Goal: Information Seeking & Learning: Learn about a topic

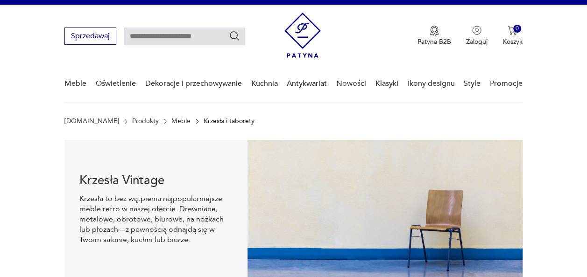
drag, startPoint x: 0, startPoint y: 0, endPoint x: 198, endPoint y: 35, distance: 201.4
click at [198, 35] on input "text" at bounding box center [184, 37] width 121 height 18
type input "*******"
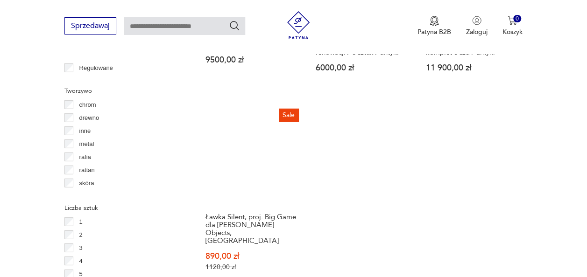
scroll to position [1468, 0]
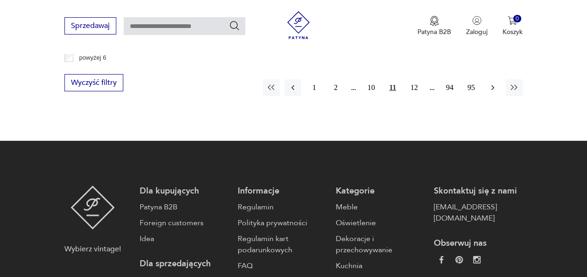
click at [492, 85] on icon "button" at bounding box center [492, 87] width 3 height 5
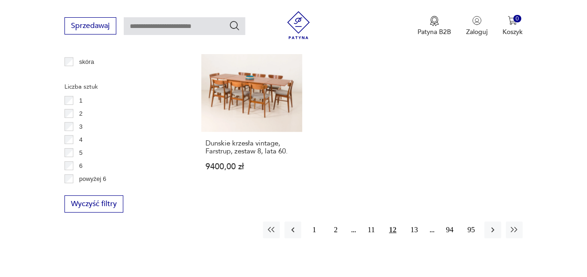
scroll to position [1365, 0]
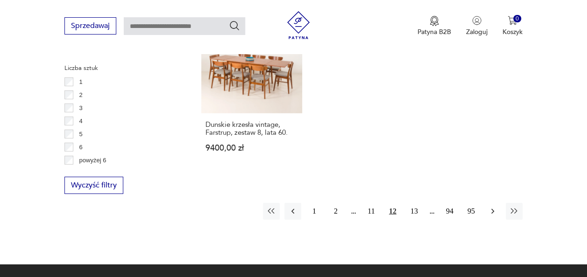
click at [496, 207] on icon "button" at bounding box center [492, 211] width 9 height 9
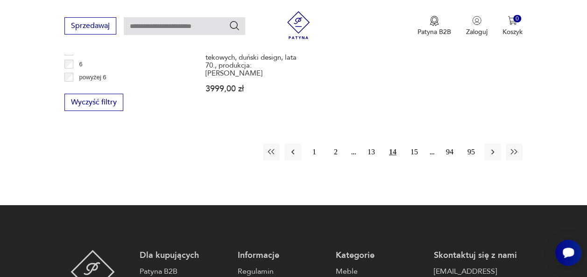
scroll to position [1459, 0]
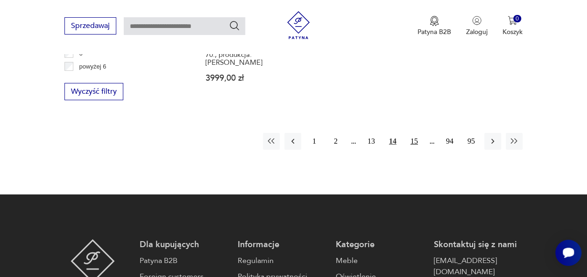
click at [413, 133] on button "15" at bounding box center [414, 141] width 17 height 17
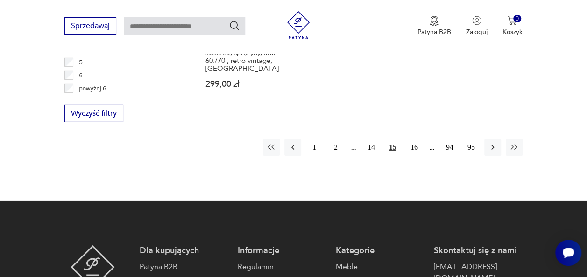
scroll to position [1459, 0]
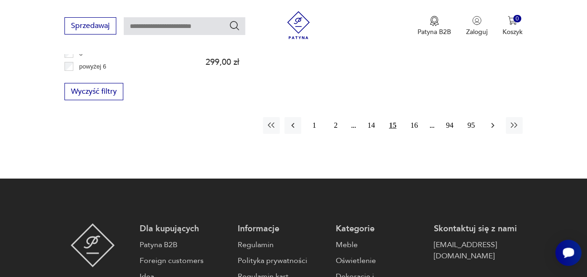
click at [495, 121] on icon "button" at bounding box center [492, 125] width 9 height 9
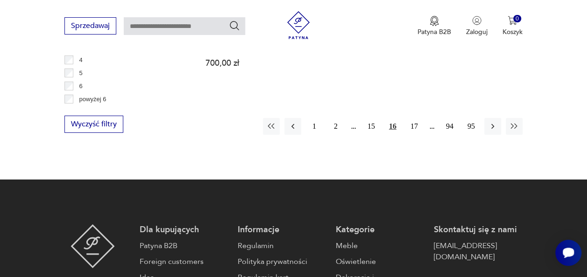
scroll to position [1422, 0]
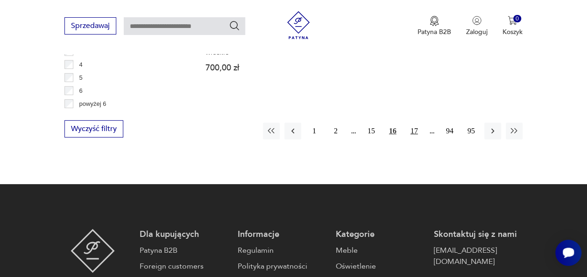
click at [415, 123] on button "17" at bounding box center [414, 131] width 17 height 17
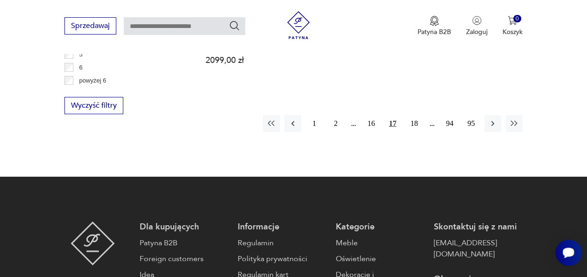
scroll to position [1459, 0]
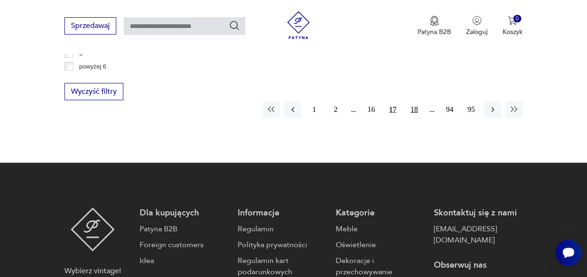
click at [412, 101] on button "18" at bounding box center [414, 109] width 17 height 17
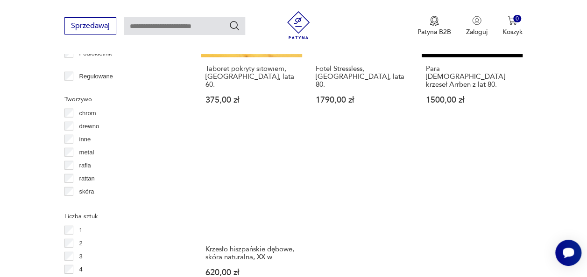
scroll to position [1459, 0]
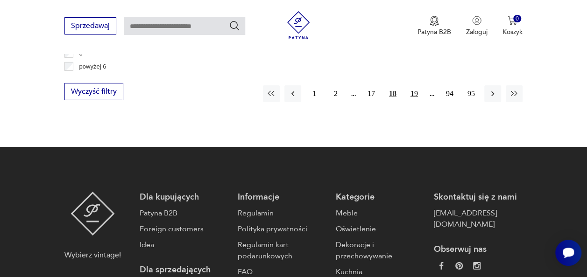
click at [411, 85] on button "19" at bounding box center [414, 93] width 17 height 17
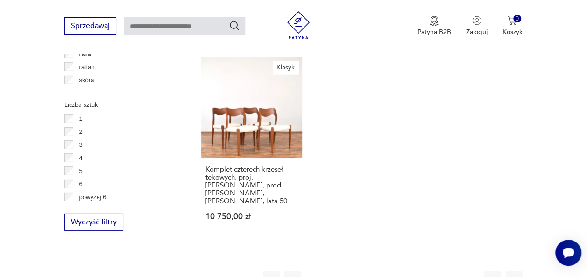
scroll to position [1329, 0]
click at [489, 275] on icon "button" at bounding box center [492, 279] width 9 height 9
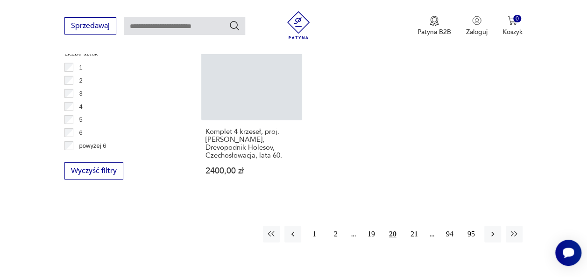
scroll to position [1404, 0]
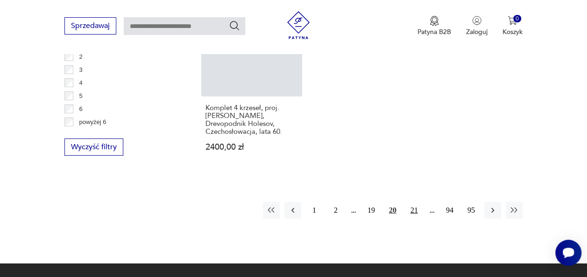
click at [413, 202] on button "21" at bounding box center [414, 210] width 17 height 17
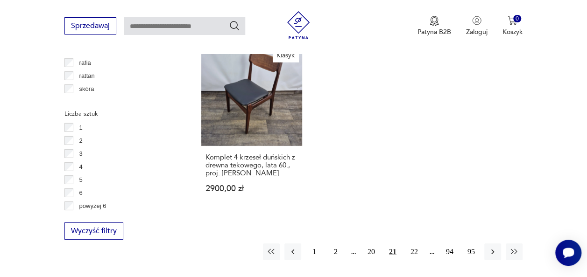
scroll to position [1328, 0]
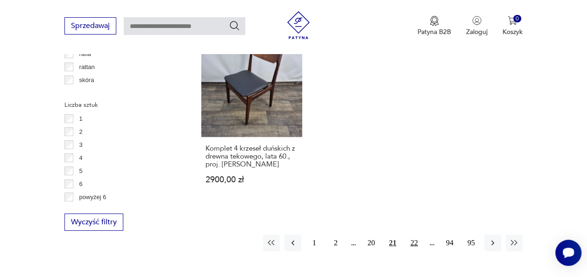
click at [413, 235] on button "22" at bounding box center [414, 243] width 17 height 17
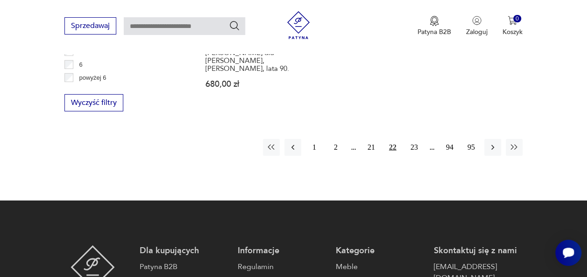
scroll to position [1459, 0]
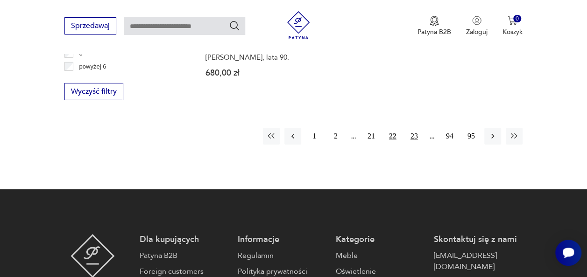
click at [414, 128] on button "23" at bounding box center [414, 136] width 17 height 17
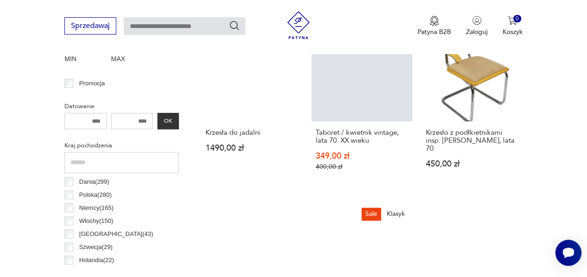
scroll to position [387, 0]
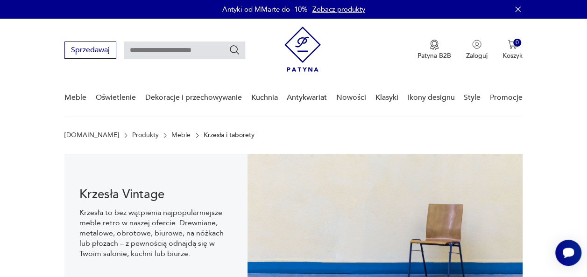
click at [301, 46] on img at bounding box center [302, 49] width 36 height 45
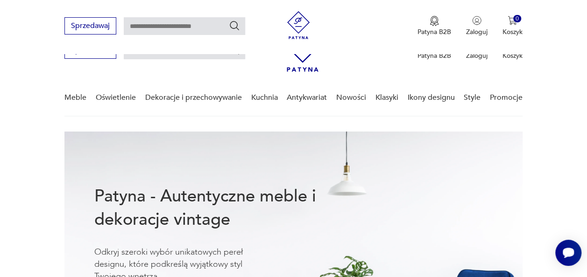
scroll to position [482, 0]
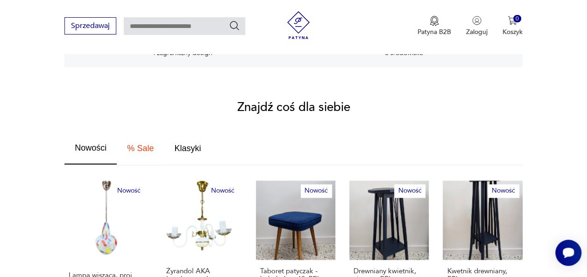
click at [143, 144] on span "% Sale" at bounding box center [140, 148] width 27 height 8
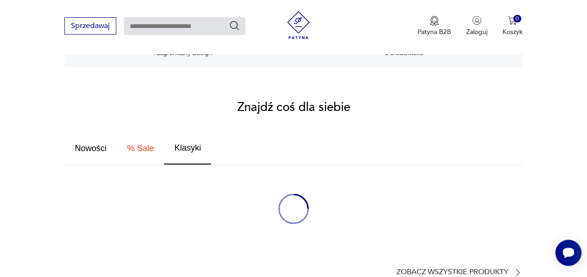
click at [143, 144] on span "% Sale" at bounding box center [140, 148] width 27 height 8
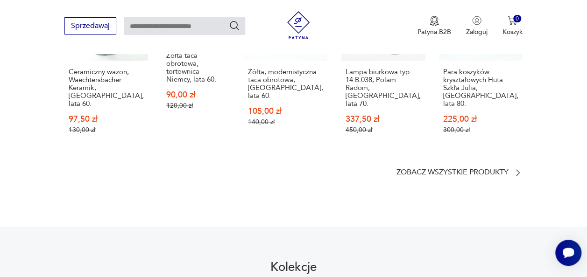
scroll to position [692, 0]
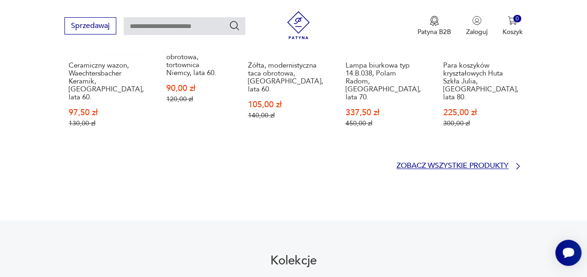
click at [491, 163] on p "Zobacz wszystkie produkty" at bounding box center [452, 166] width 112 height 6
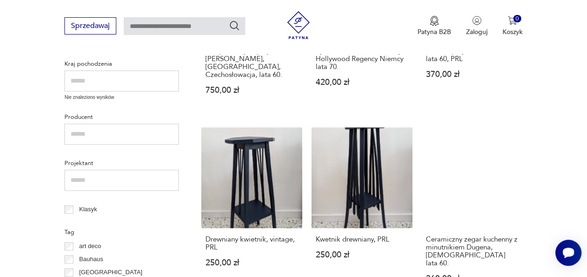
scroll to position [596, 0]
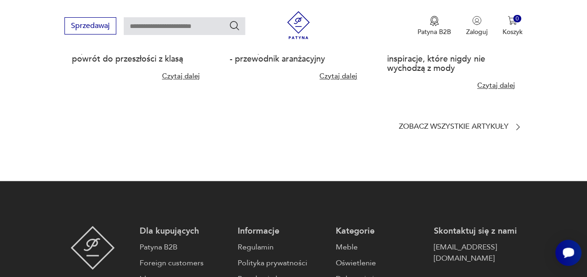
scroll to position [2227, 0]
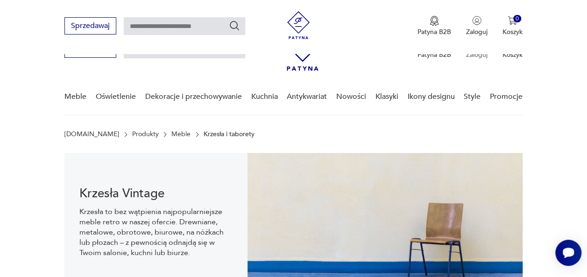
scroll to position [291, 0]
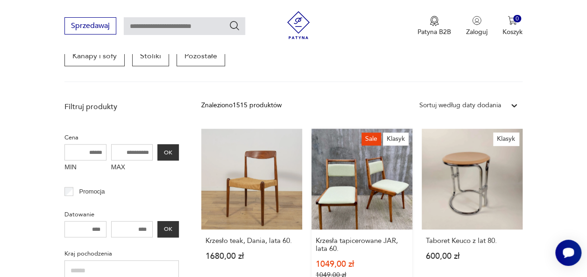
click at [372, 138] on link "Sale Klasyk Krzesła tapicerowane JAR, lata 60. 1049,00 zł 1049,00 zł" at bounding box center [361, 213] width 101 height 168
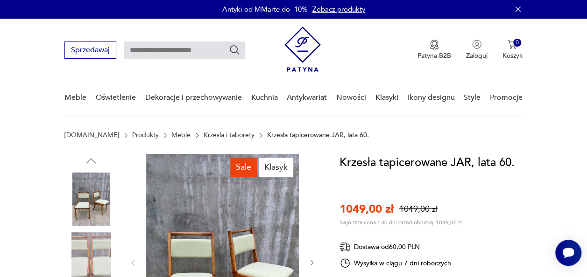
click at [240, 165] on div "Sale" at bounding box center [243, 168] width 27 height 20
click at [306, 58] on img at bounding box center [302, 49] width 36 height 45
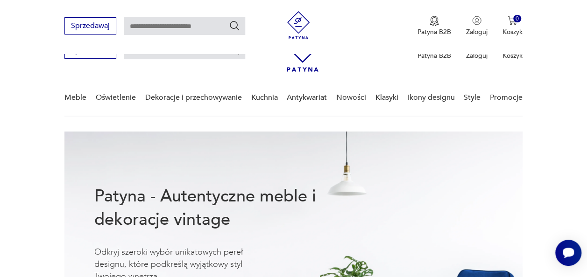
scroll to position [482, 0]
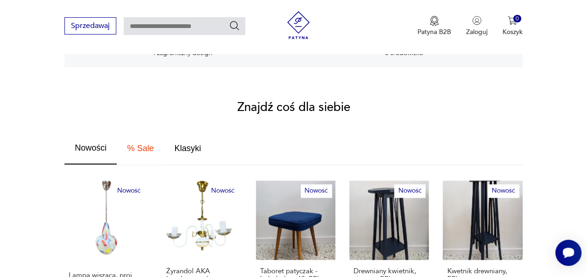
click at [142, 144] on span "% Sale" at bounding box center [140, 148] width 27 height 8
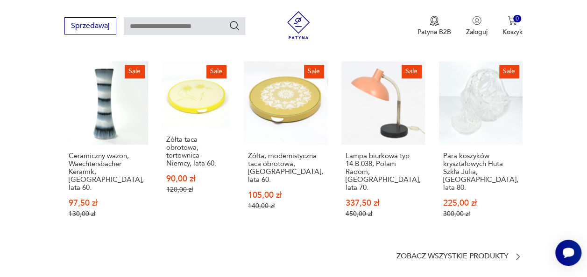
scroll to position [633, 0]
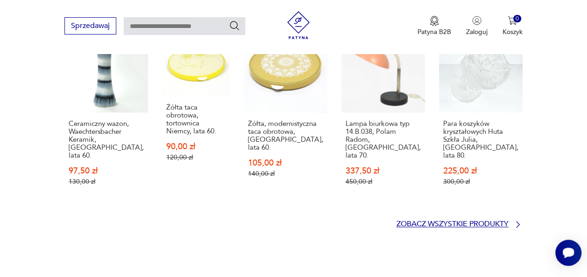
click at [500, 221] on p "Zobacz wszystkie produkty" at bounding box center [452, 224] width 112 height 6
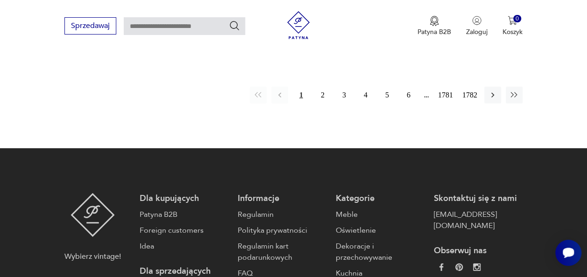
scroll to position [1317, 0]
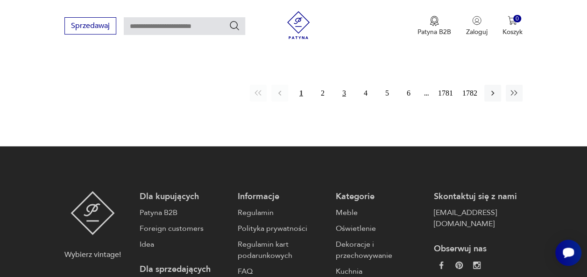
click at [342, 85] on button "3" at bounding box center [344, 93] width 17 height 17
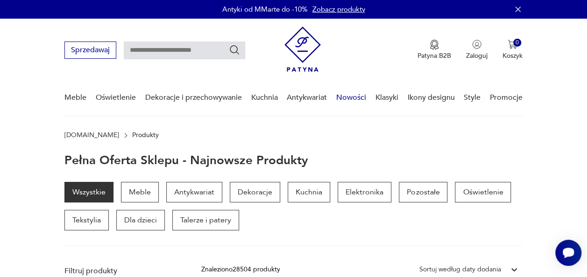
click at [355, 96] on link "Nowości" at bounding box center [351, 98] width 30 height 36
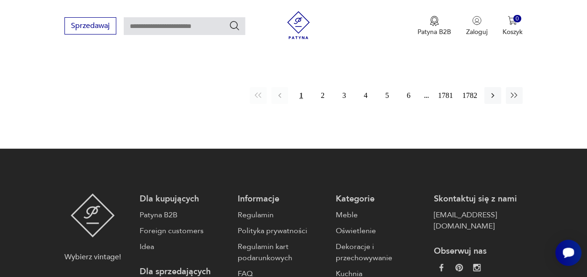
scroll to position [1314, 0]
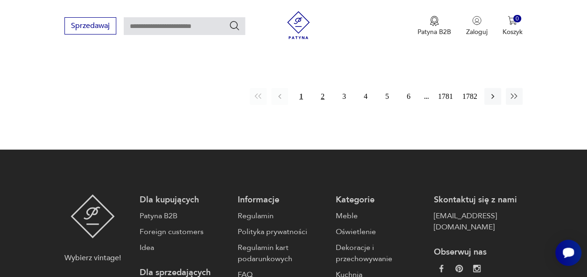
click at [322, 88] on button "2" at bounding box center [322, 96] width 17 height 17
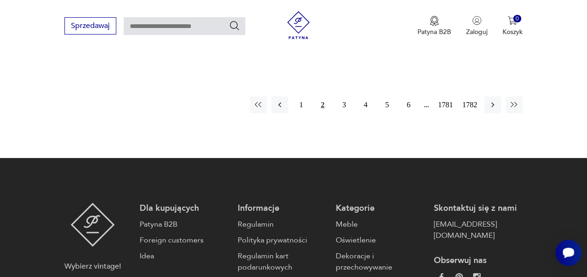
scroll to position [1332, 0]
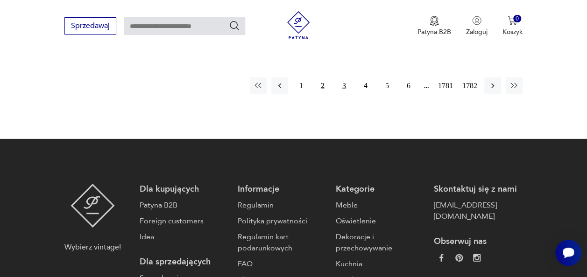
click at [343, 79] on button "3" at bounding box center [344, 85] width 17 height 17
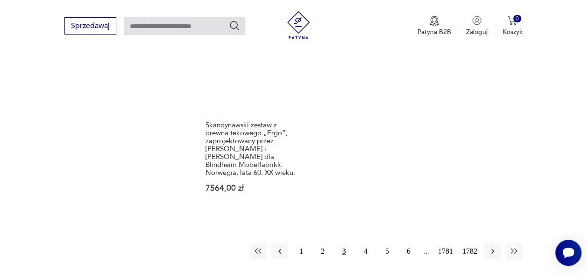
scroll to position [1239, 0]
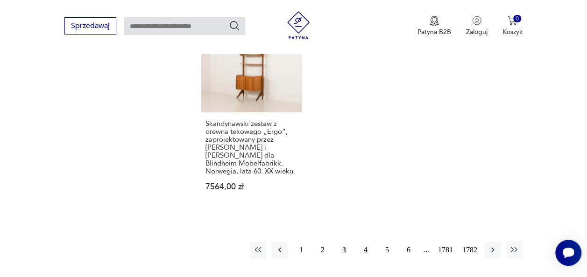
click at [367, 242] on button "4" at bounding box center [365, 250] width 17 height 17
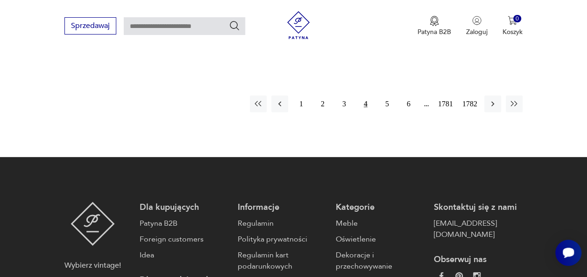
scroll to position [1332, 0]
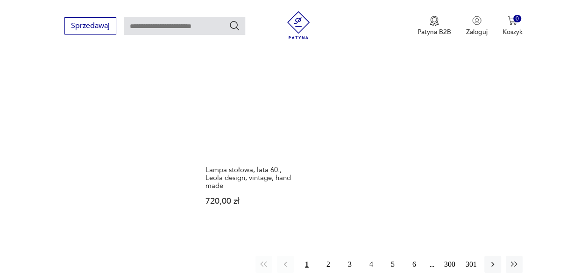
scroll to position [1282, 0]
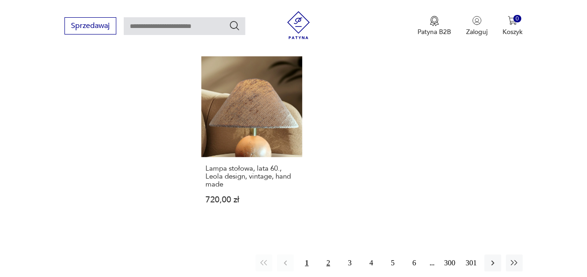
click at [328, 255] on button "2" at bounding box center [328, 263] width 17 height 17
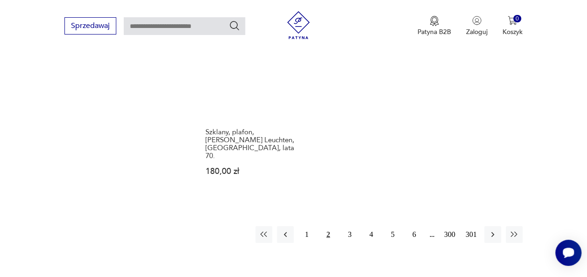
scroll to position [1348, 0]
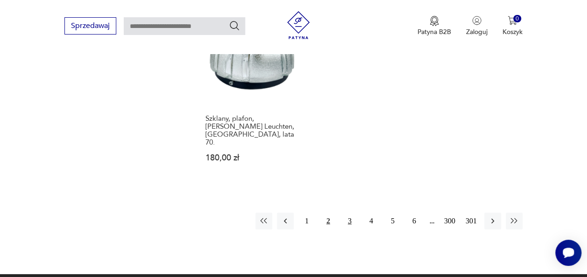
click at [350, 213] on button "3" at bounding box center [349, 221] width 17 height 17
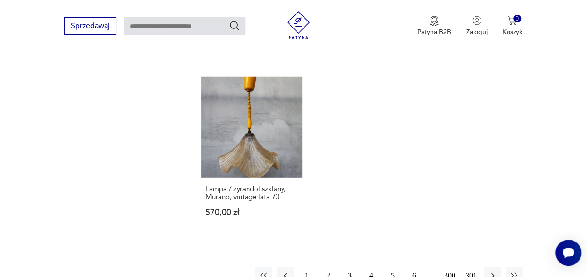
scroll to position [1292, 0]
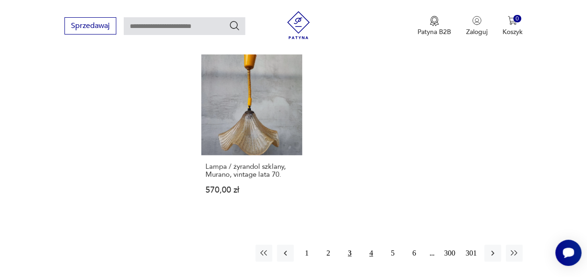
click at [373, 245] on button "4" at bounding box center [371, 253] width 17 height 17
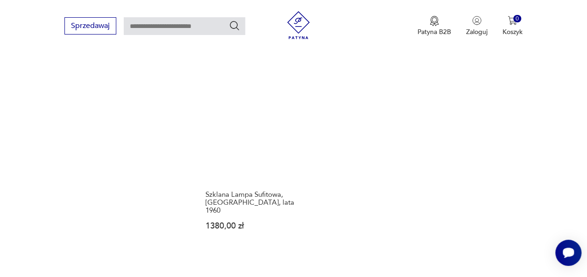
scroll to position [1292, 0]
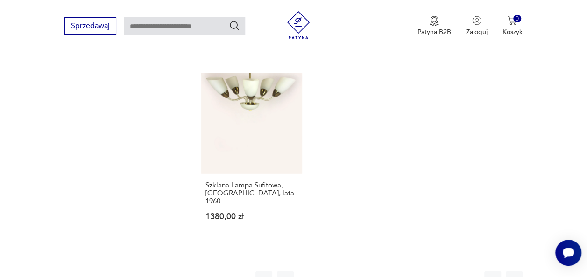
click at [392, 272] on button "5" at bounding box center [392, 280] width 17 height 17
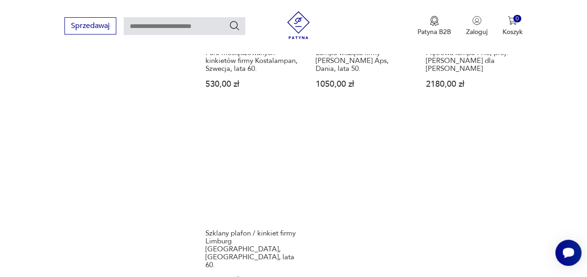
scroll to position [1459, 0]
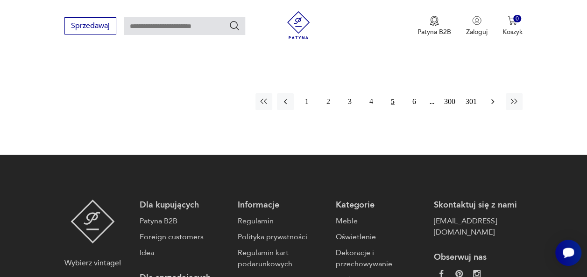
click at [491, 97] on icon "button" at bounding box center [492, 101] width 9 height 9
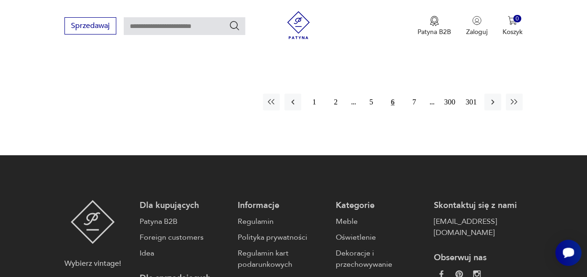
scroll to position [1403, 0]
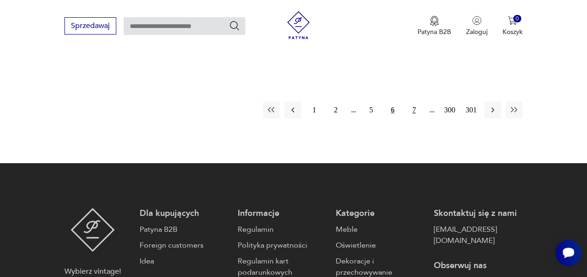
click at [412, 102] on button "7" at bounding box center [414, 110] width 17 height 17
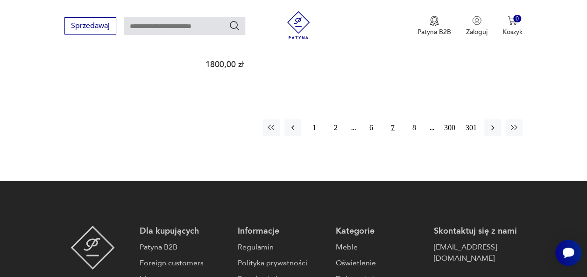
scroll to position [1459, 0]
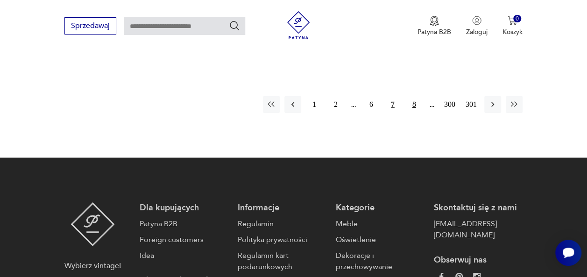
click at [410, 96] on button "8" at bounding box center [414, 104] width 17 height 17
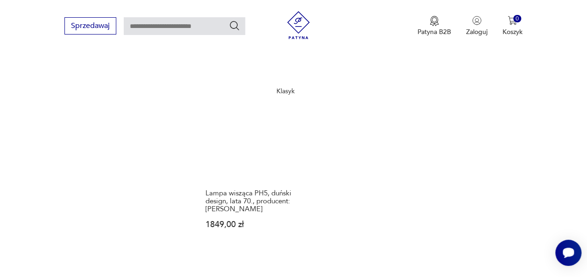
scroll to position [1310, 0]
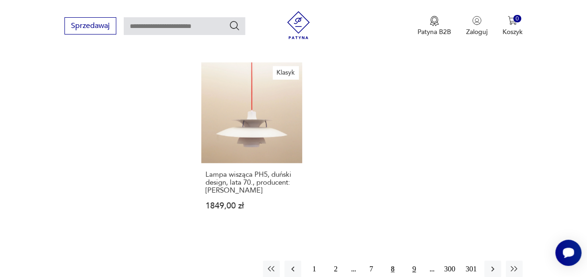
click at [413, 261] on button "9" at bounding box center [414, 269] width 17 height 17
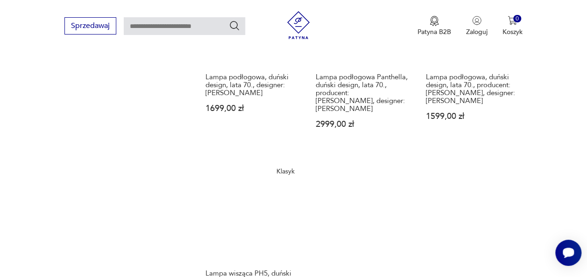
scroll to position [1459, 0]
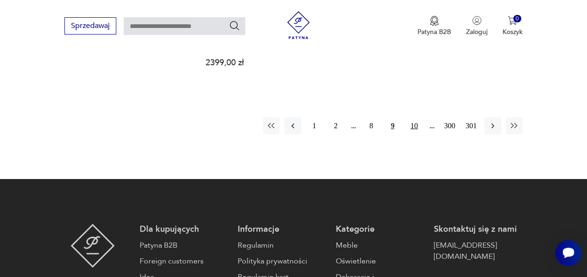
click at [412, 118] on button "10" at bounding box center [414, 126] width 17 height 17
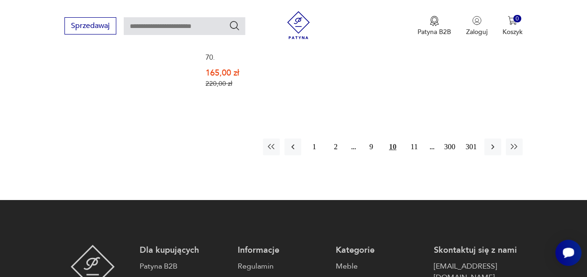
scroll to position [1440, 0]
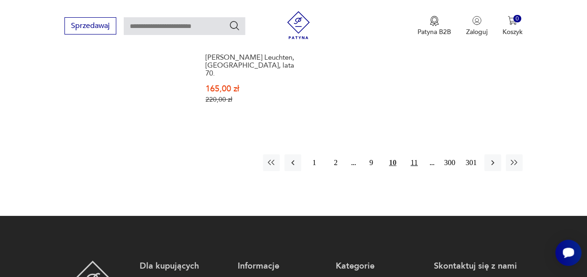
click at [411, 154] on button "11" at bounding box center [414, 162] width 17 height 17
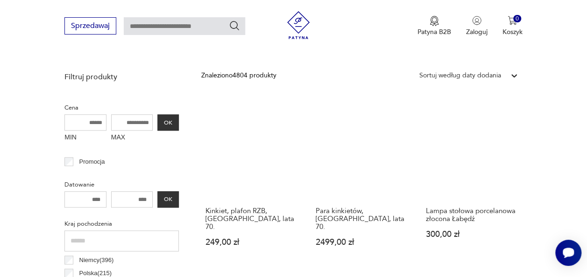
scroll to position [322, 0]
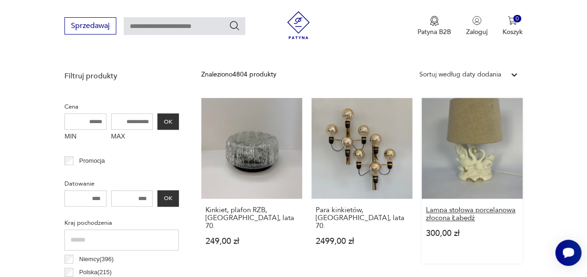
click at [432, 216] on h3 "Lampa stołowa porcelanowa złocona Łabędź" at bounding box center [472, 214] width 92 height 16
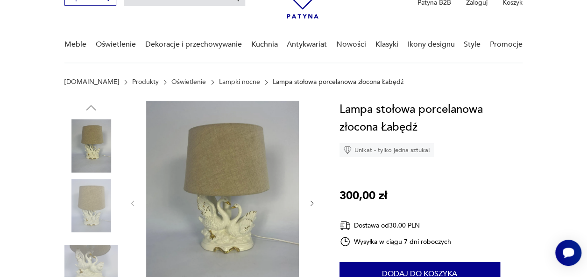
scroll to position [56, 0]
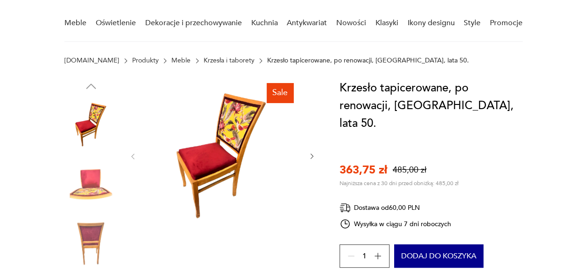
scroll to position [93, 0]
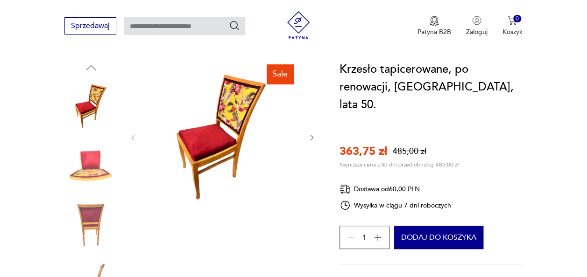
click at [310, 138] on icon "button" at bounding box center [311, 137] width 7 height 7
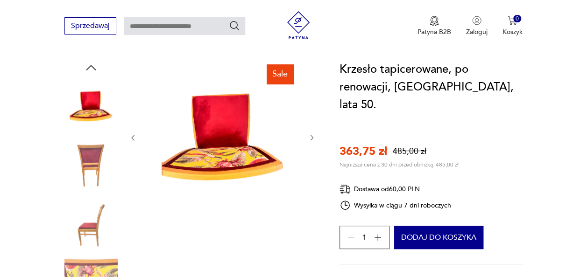
scroll to position [0, 0]
click at [310, 138] on icon "button" at bounding box center [311, 137] width 7 height 7
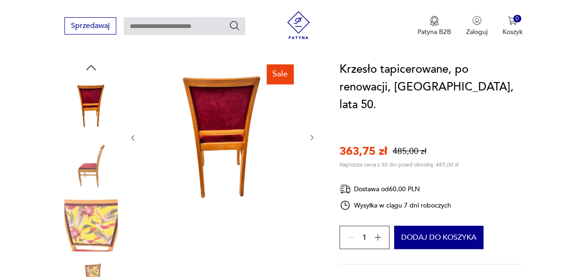
click at [310, 138] on icon "button" at bounding box center [311, 137] width 7 height 7
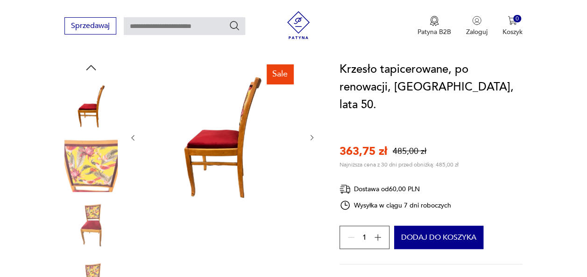
click at [310, 138] on icon "button" at bounding box center [311, 137] width 7 height 7
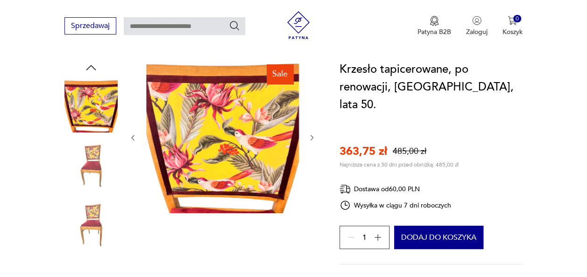
click at [310, 138] on icon "button" at bounding box center [311, 137] width 7 height 7
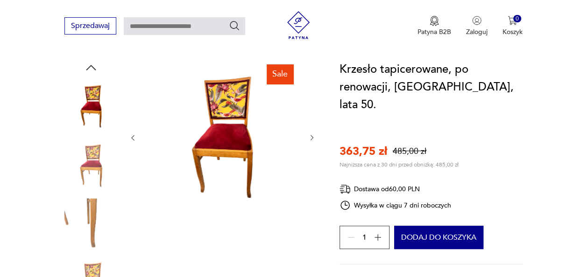
click at [310, 138] on icon "button" at bounding box center [311, 137] width 7 height 7
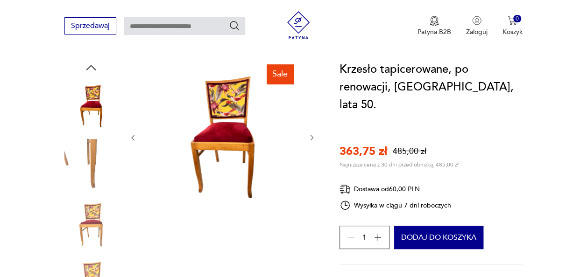
click at [310, 138] on icon "button" at bounding box center [311, 137] width 7 height 7
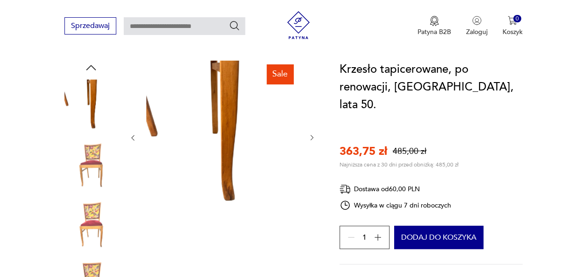
click at [310, 138] on icon "button" at bounding box center [311, 137] width 7 height 7
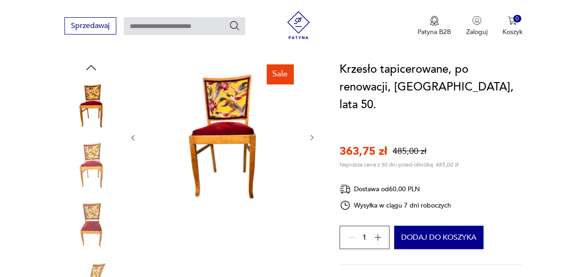
click at [310, 138] on icon "button" at bounding box center [311, 137] width 7 height 7
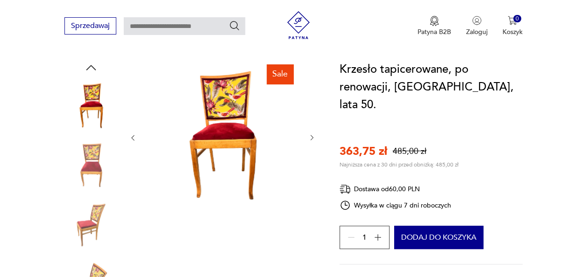
click at [310, 138] on icon "button" at bounding box center [311, 137] width 7 height 7
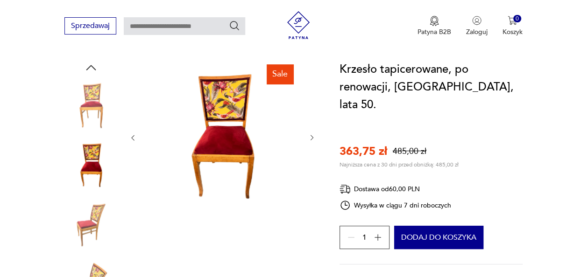
click at [310, 138] on icon "button" at bounding box center [311, 137] width 7 height 7
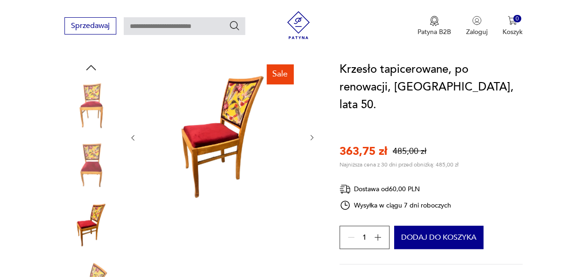
click at [310, 138] on icon "button" at bounding box center [311, 137] width 7 height 7
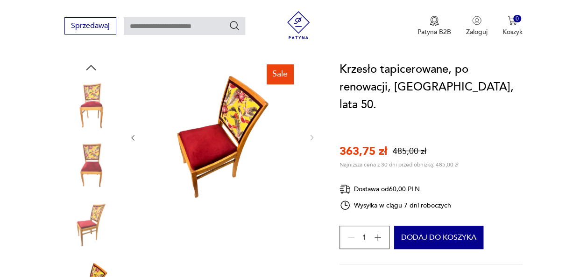
drag, startPoint x: 282, startPoint y: 75, endPoint x: 301, endPoint y: 22, distance: 55.5
